Goal: Entertainment & Leisure: Browse casually

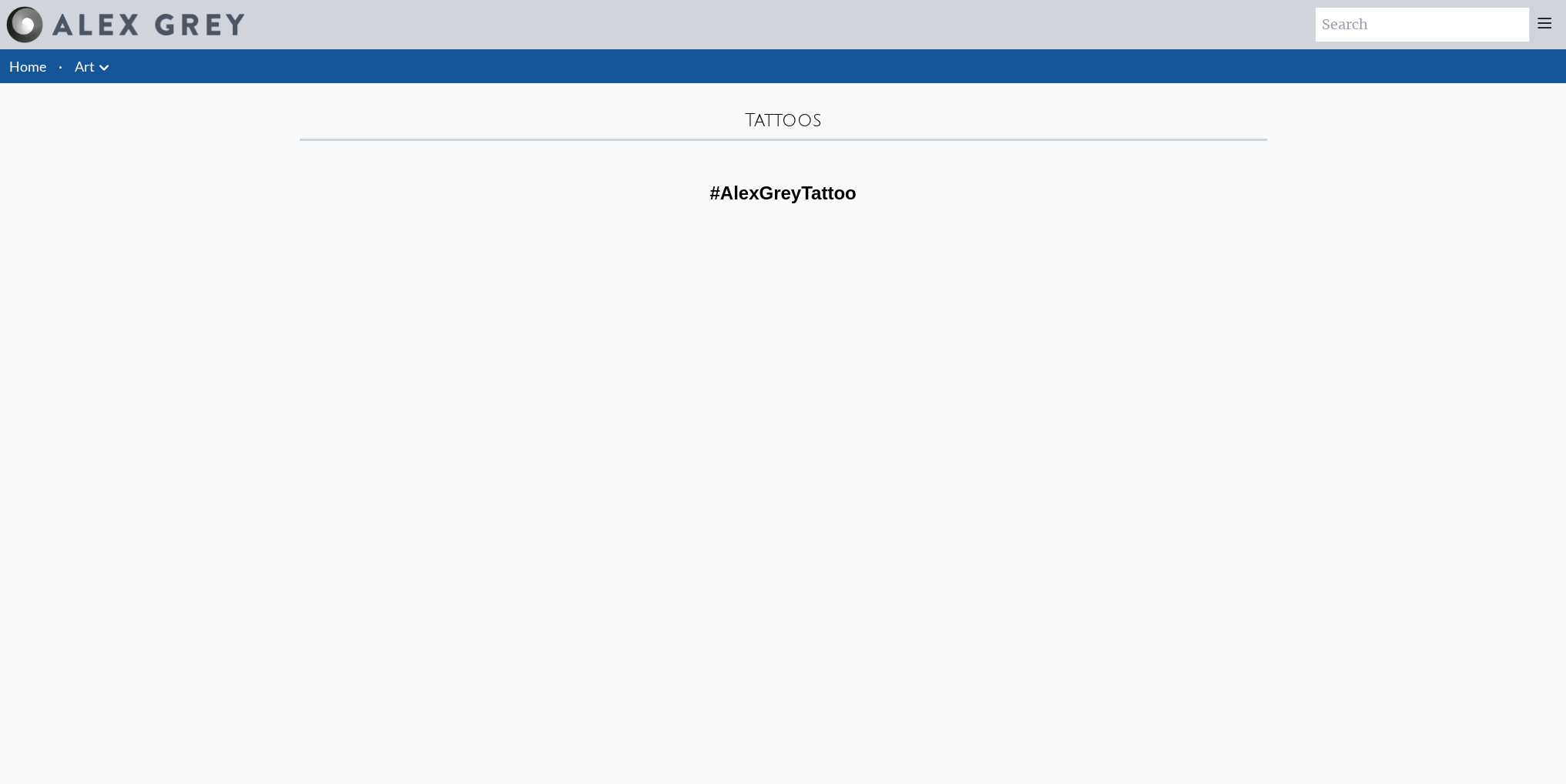
drag, startPoint x: 743, startPoint y: 205, endPoint x: 768, endPoint y: 205, distance: 25.0
click at [764, 205] on div "#AlexGreyTattoo" at bounding box center [783, 193] width 986 height 61
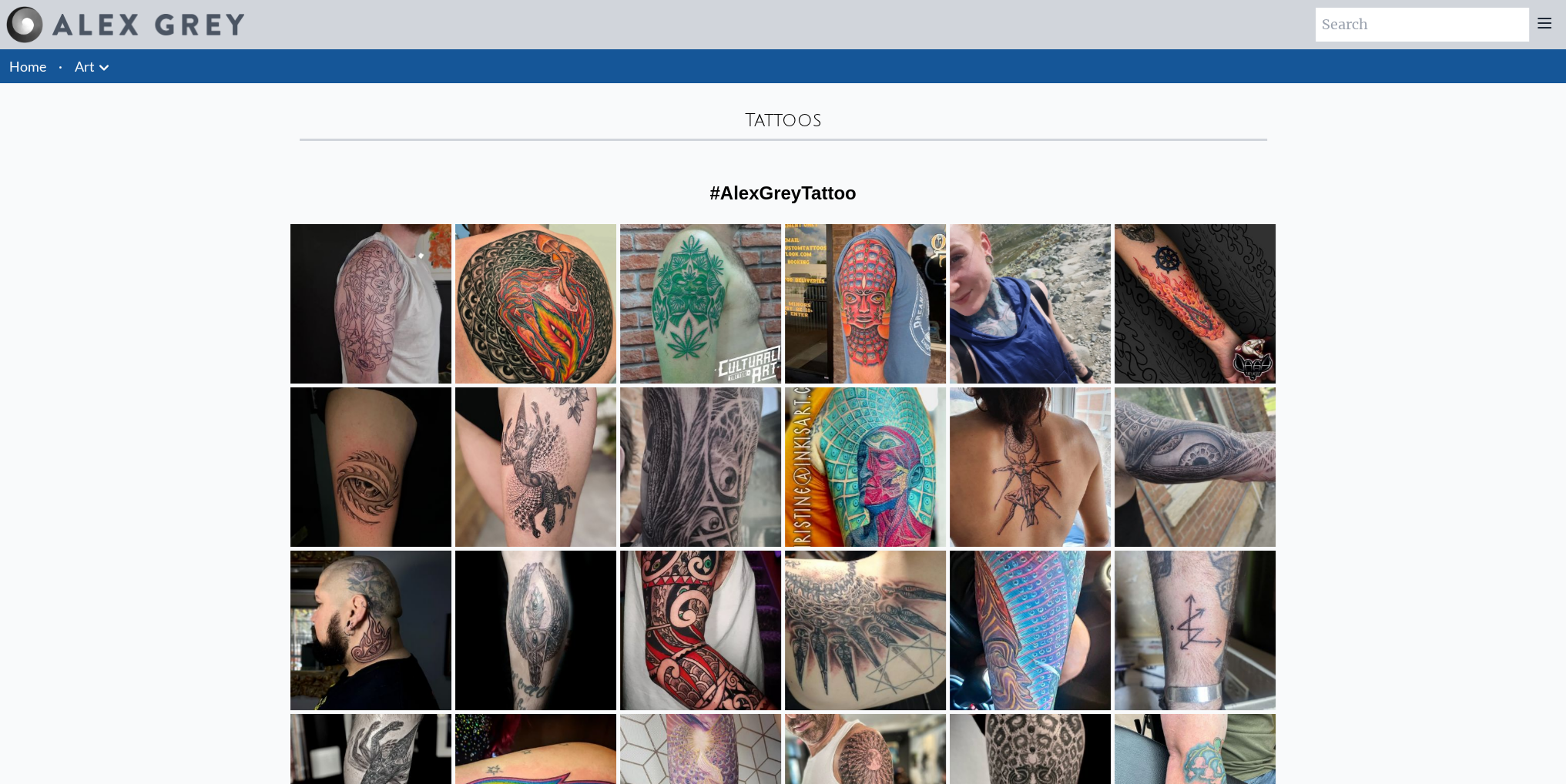
click at [510, 164] on div "#AlexGreyTattoo" at bounding box center [783, 193] width 986 height 61
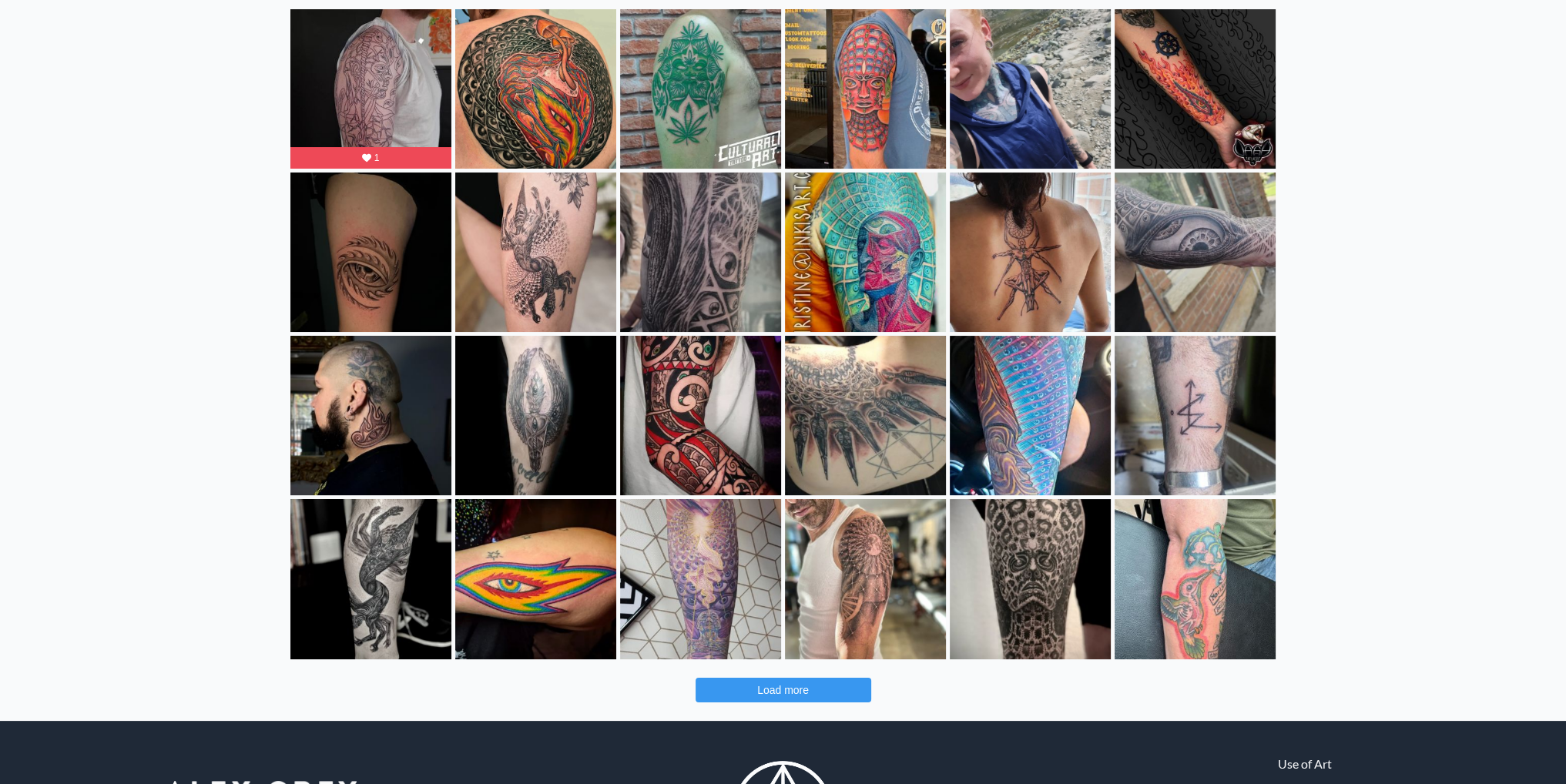
scroll to position [231, 0]
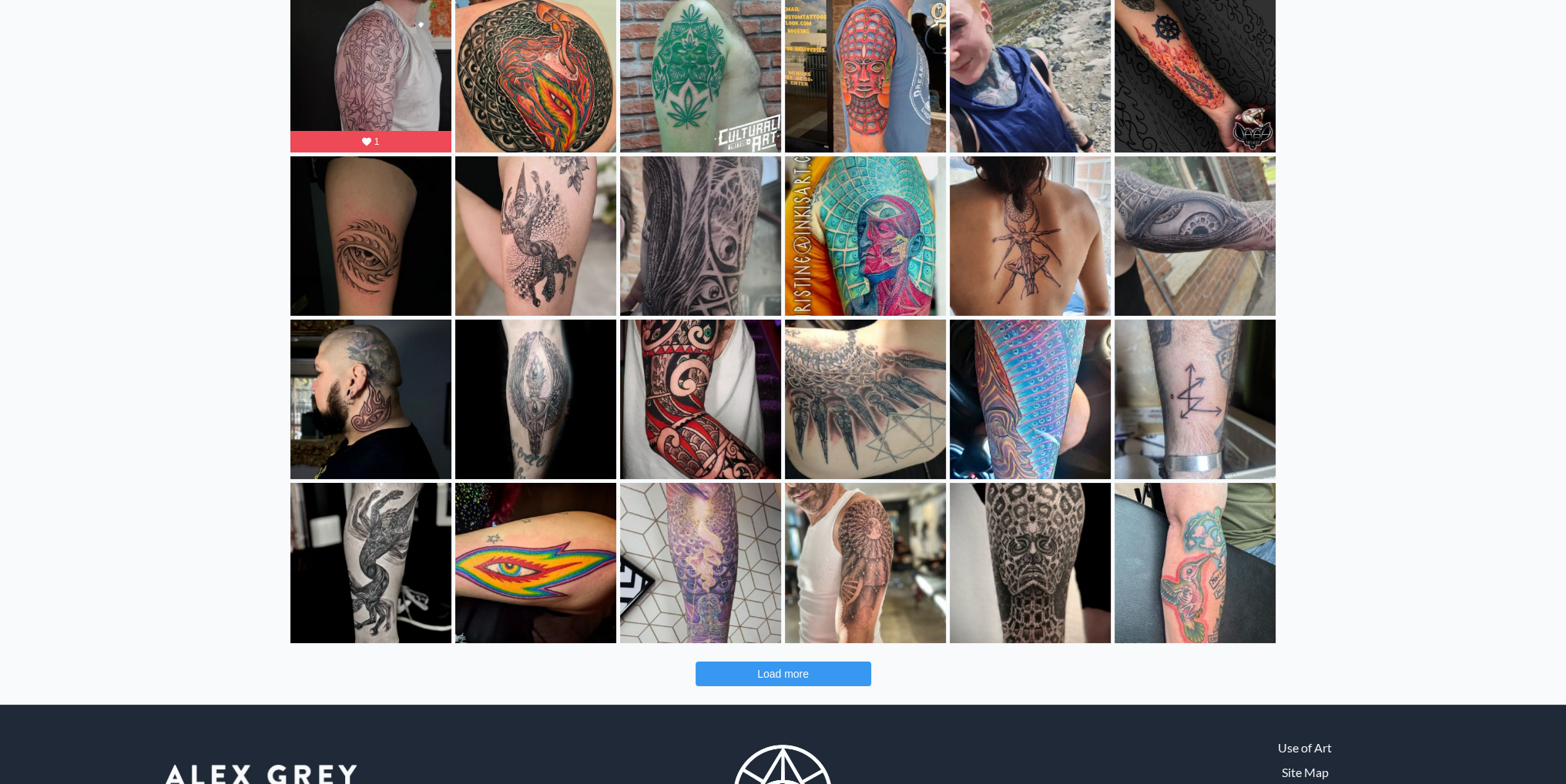
click at [790, 674] on span "Load more" at bounding box center [783, 674] width 52 height 12
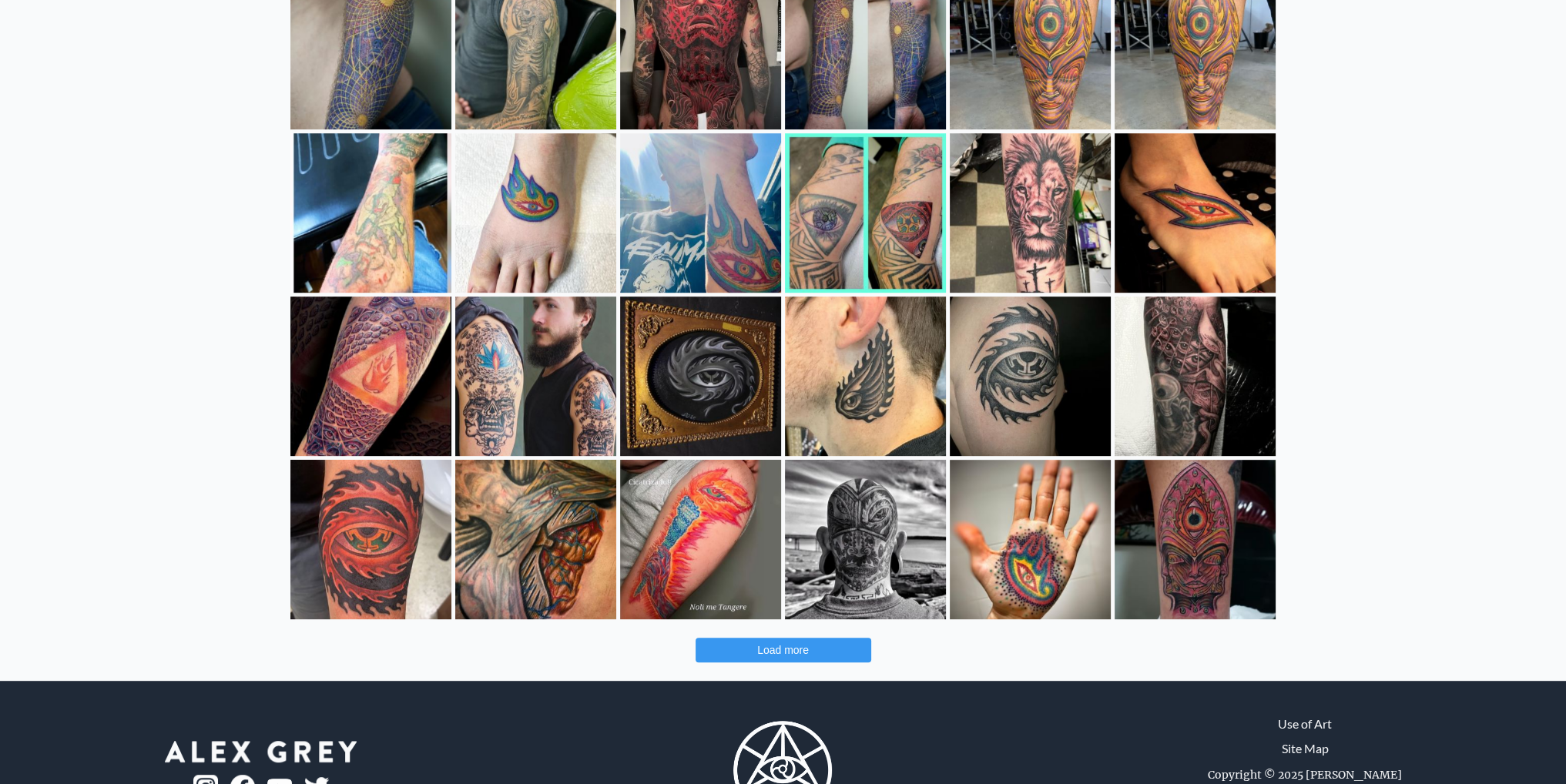
scroll to position [924, 0]
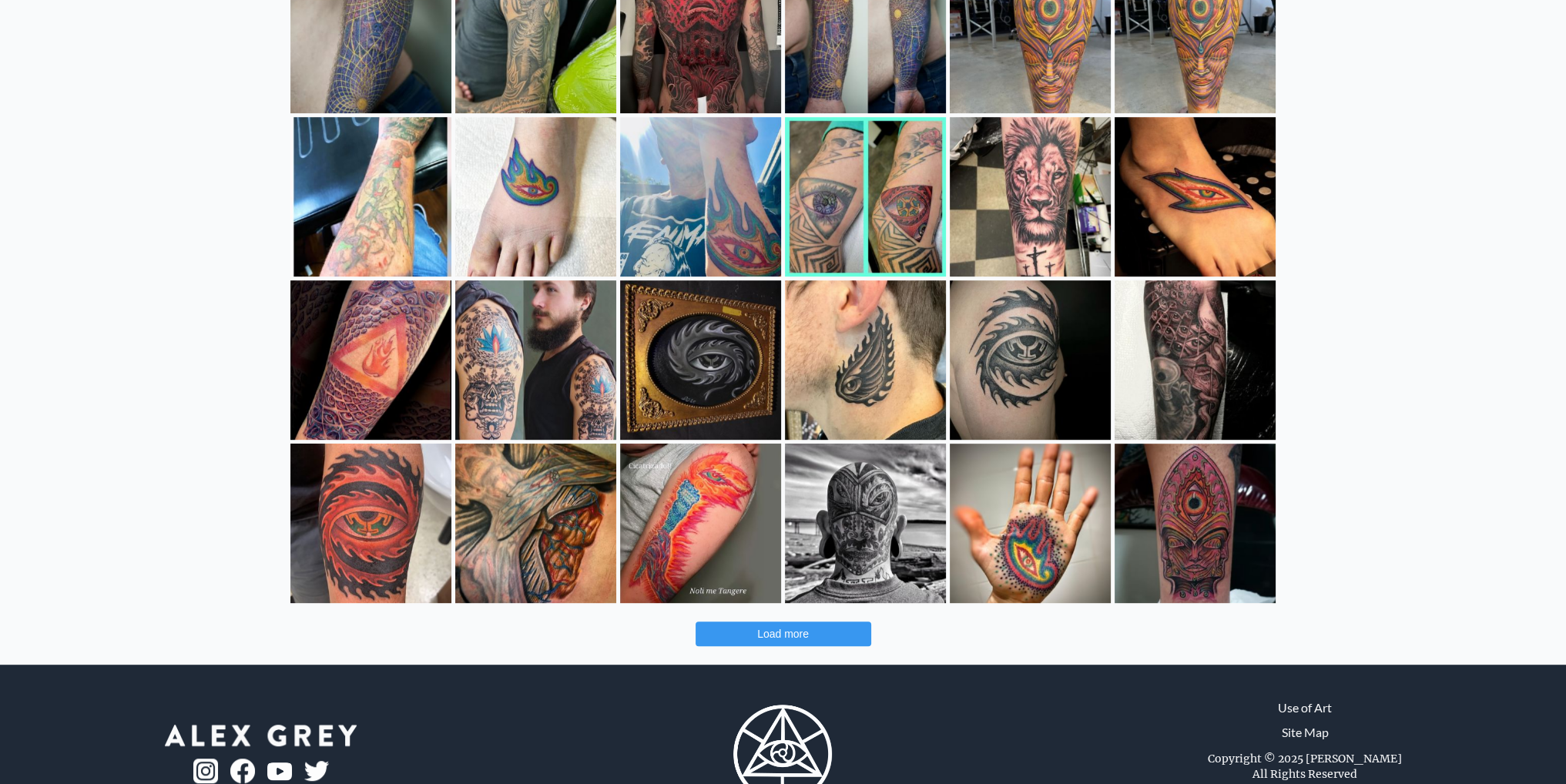
click at [813, 638] on button "Load more" at bounding box center [783, 634] width 176 height 25
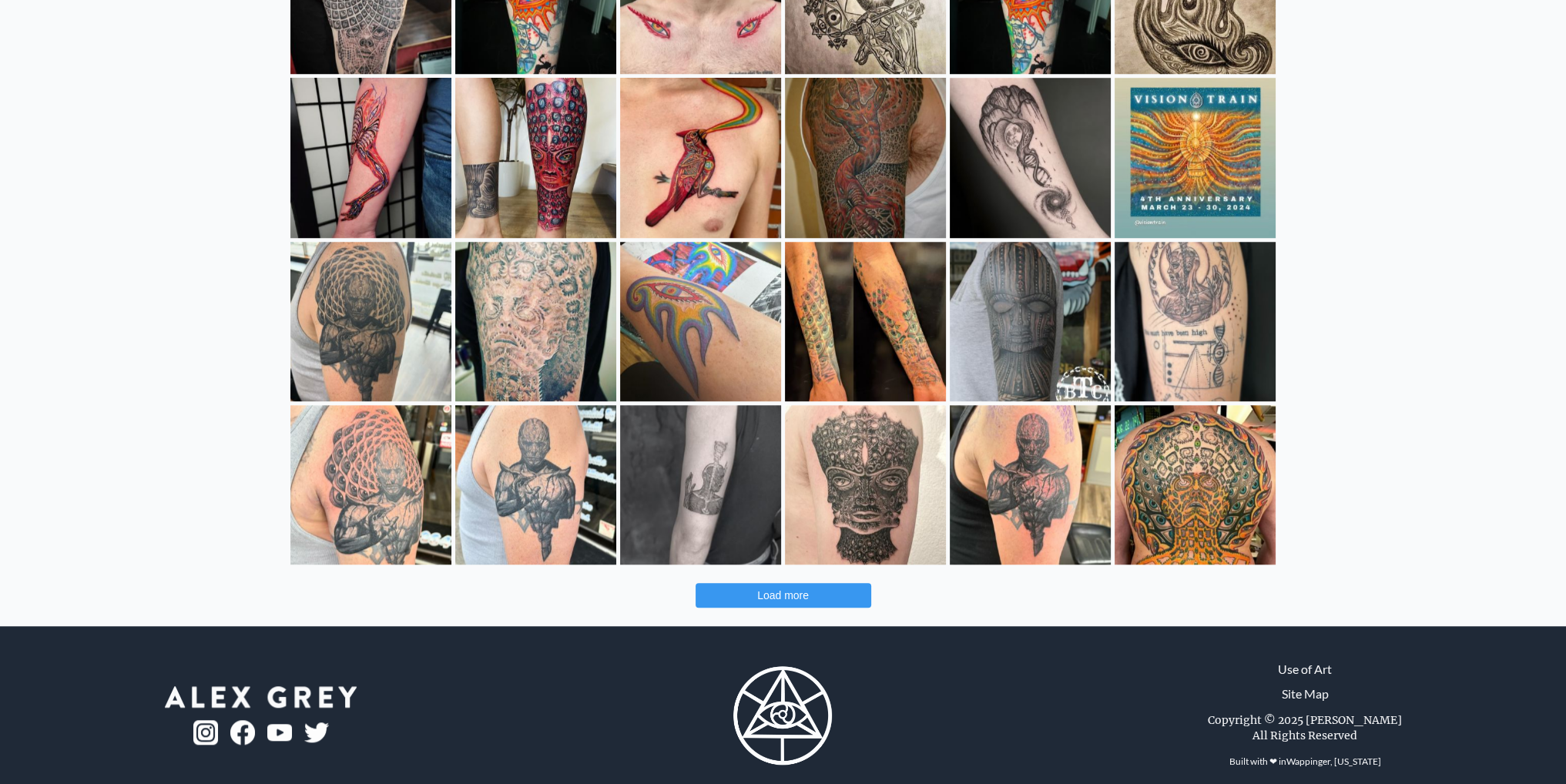
scroll to position [1636, 0]
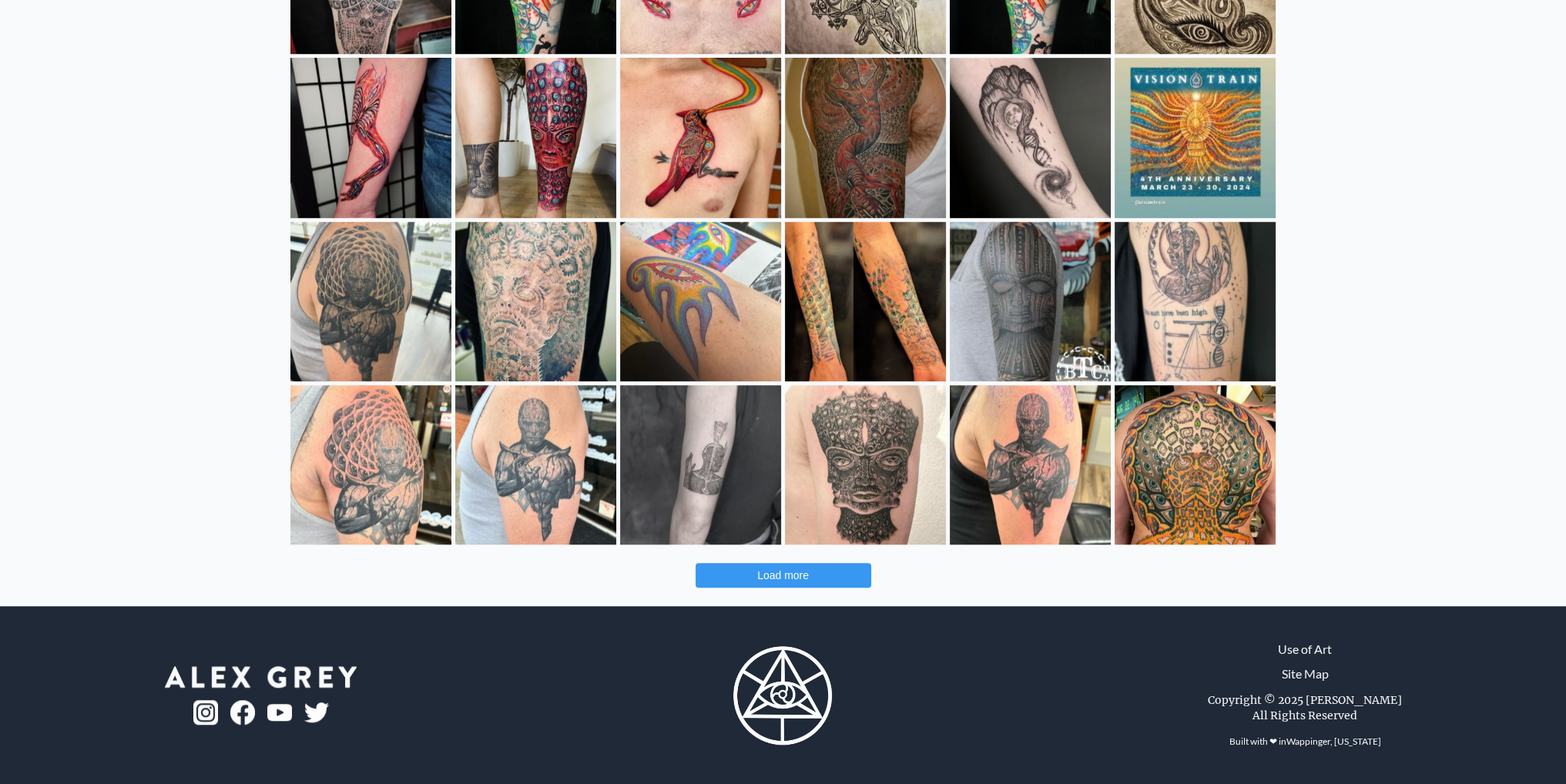
click at [772, 585] on button "Load more" at bounding box center [783, 575] width 176 height 25
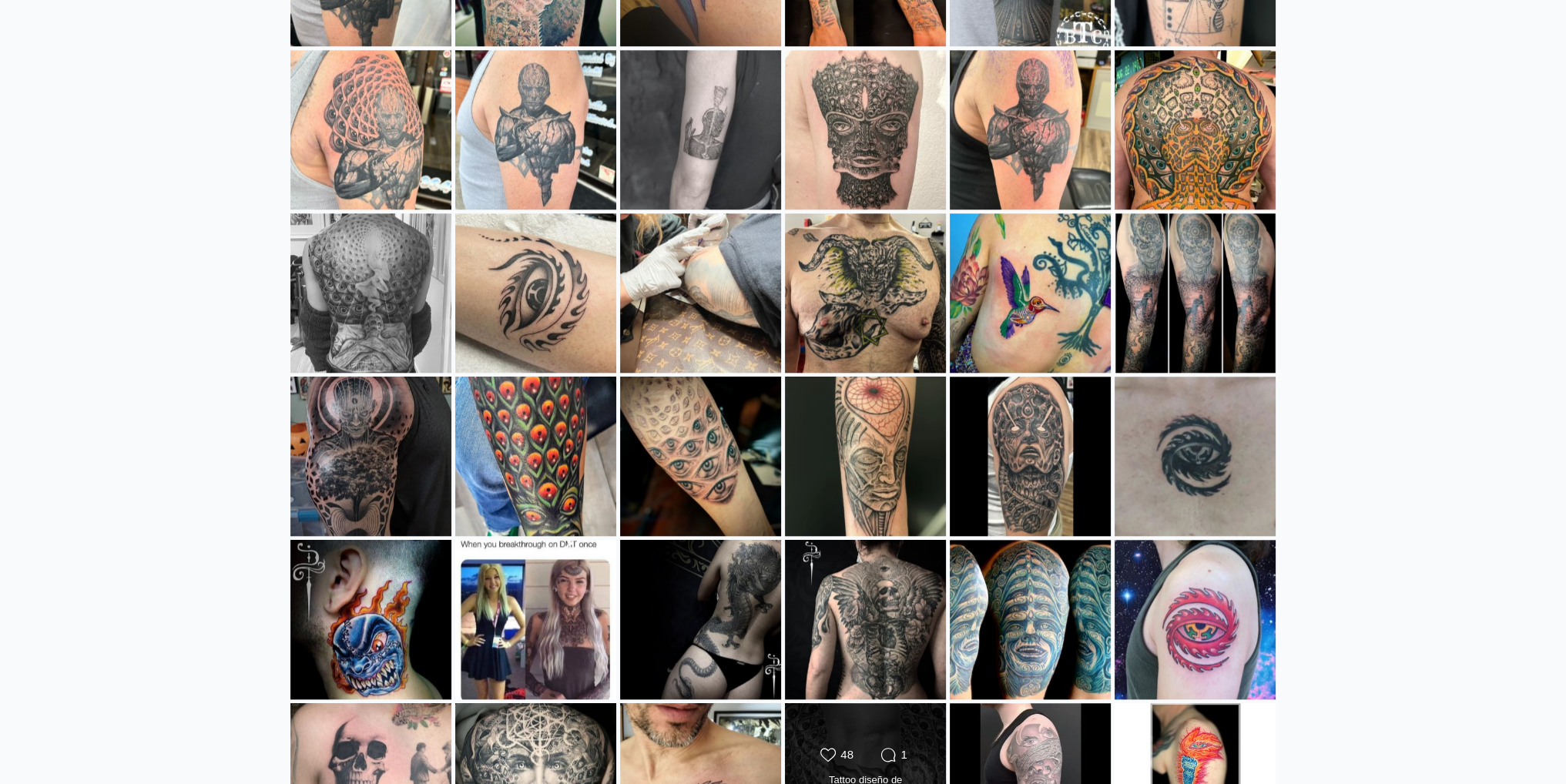
scroll to position [2175, 0]
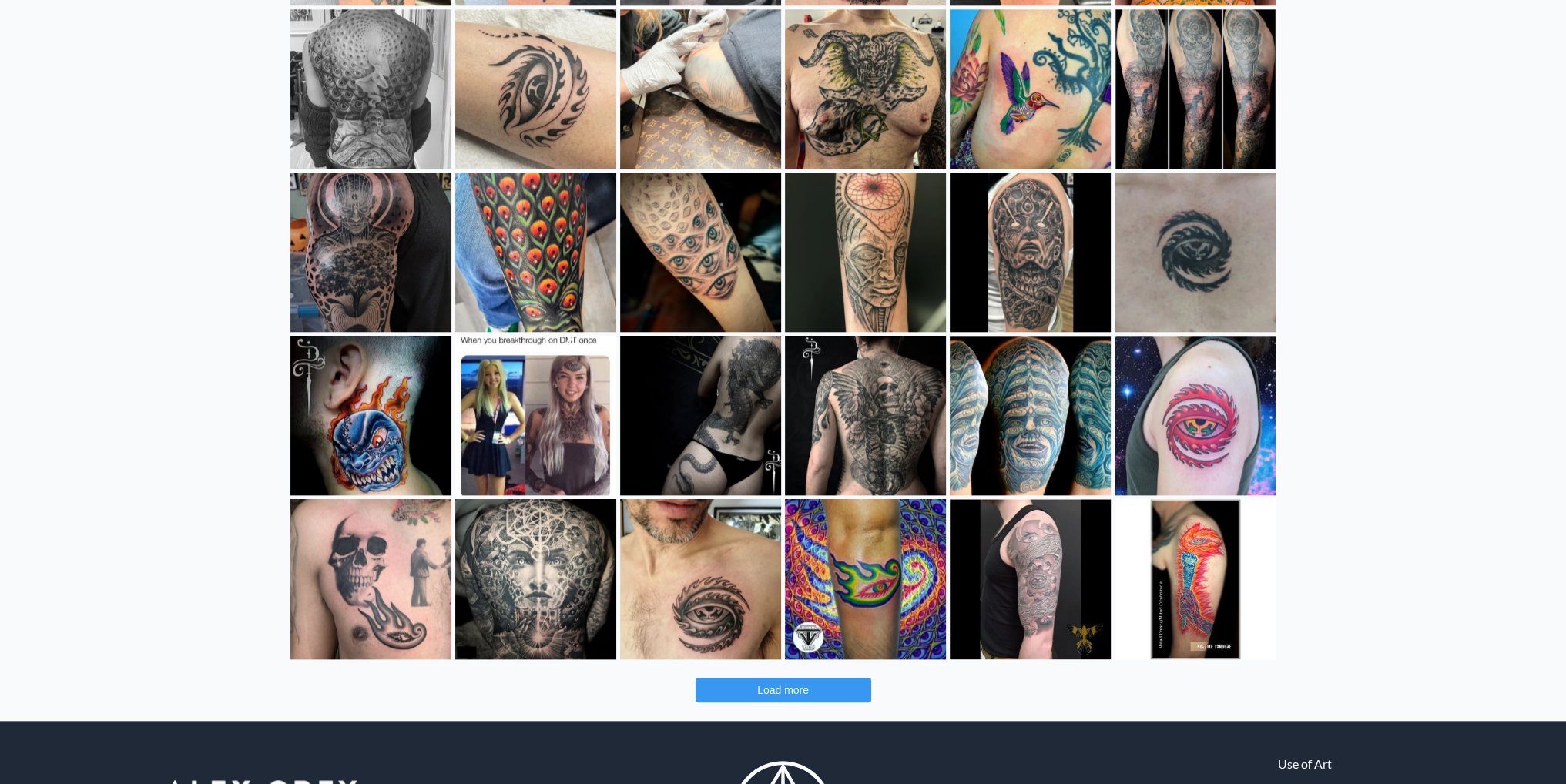
click at [770, 688] on span "Load more" at bounding box center [783, 690] width 52 height 12
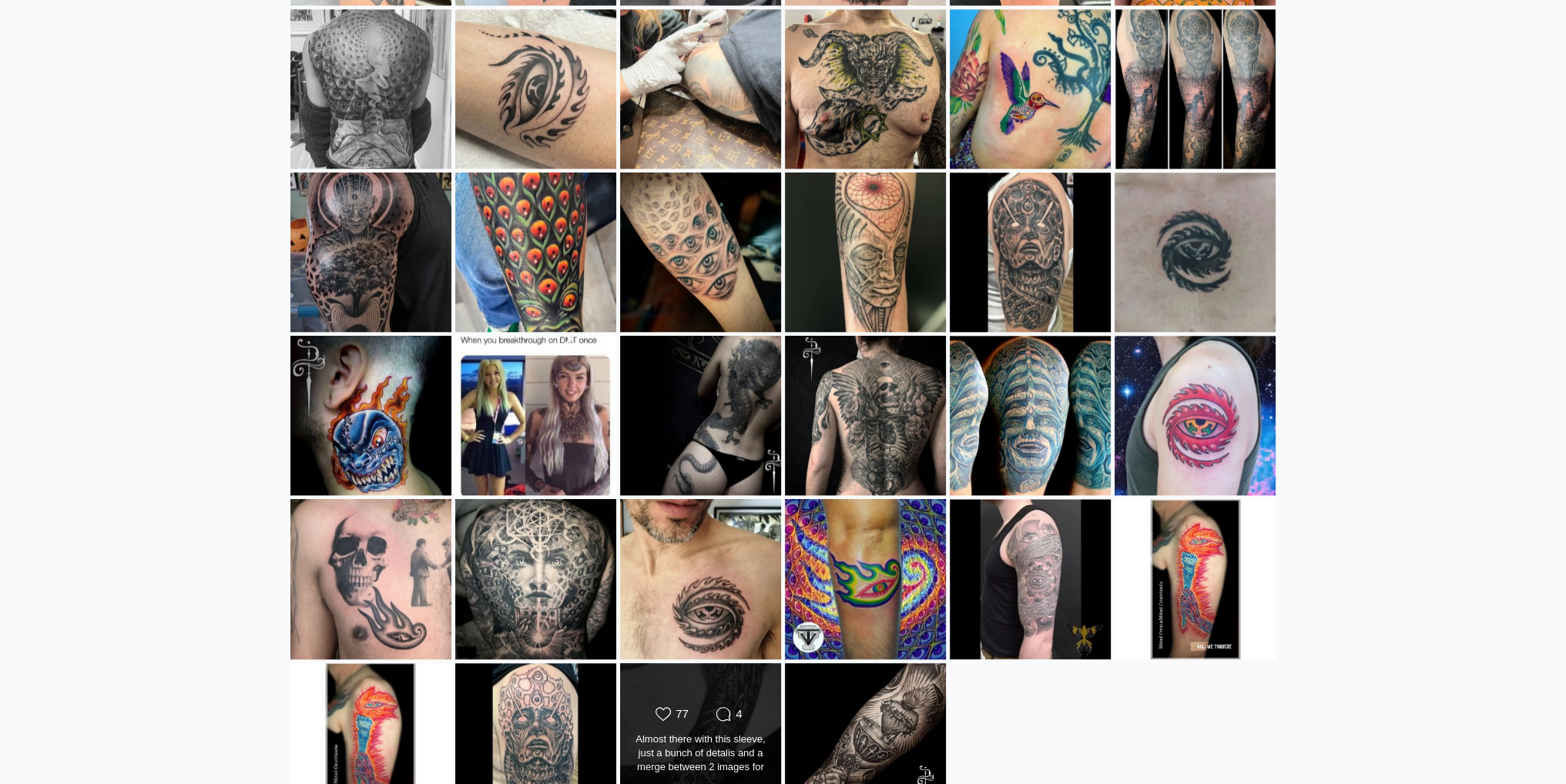
scroll to position [2392, 0]
